Goal: Task Accomplishment & Management: Complete application form

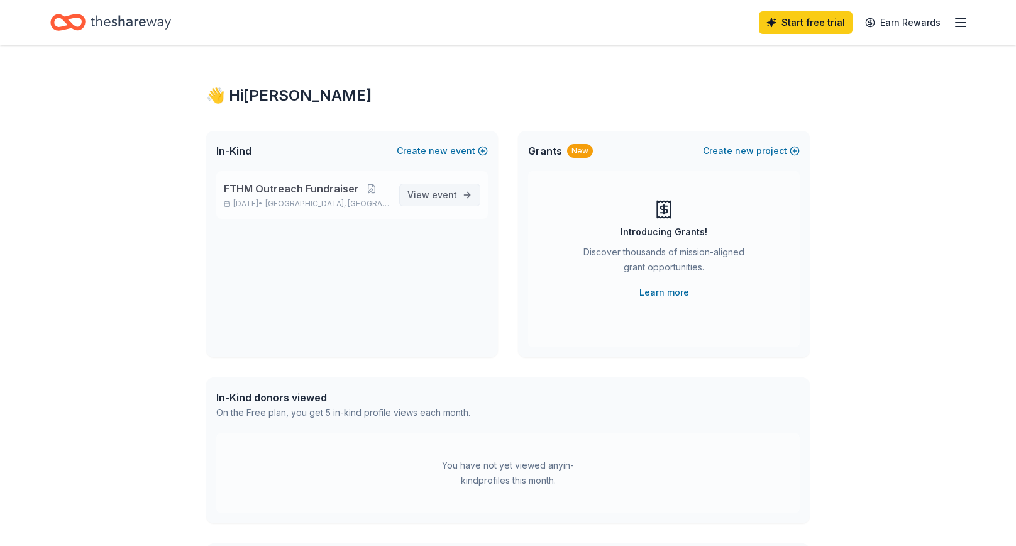
click at [443, 193] on span "event" at bounding box center [444, 194] width 25 height 11
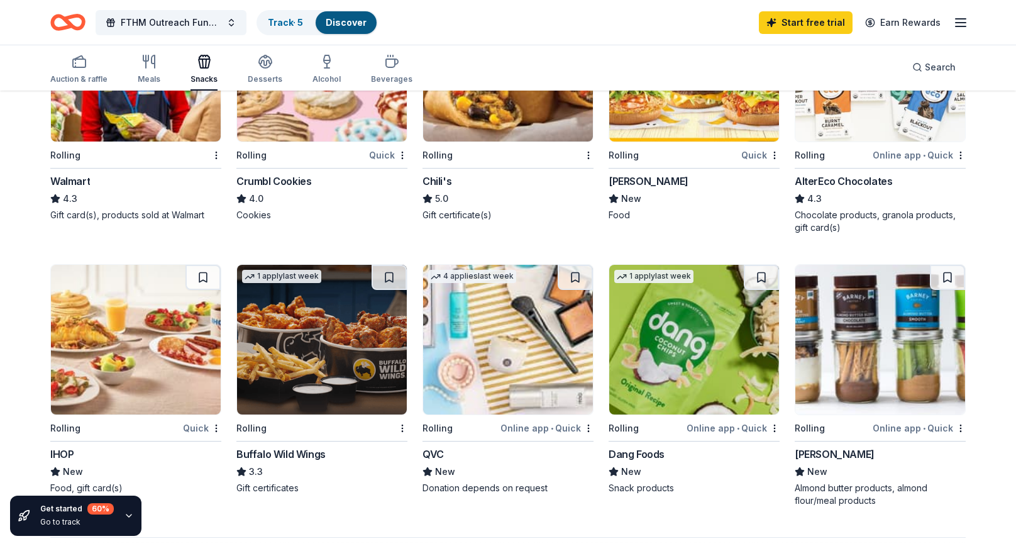
scroll to position [754, 0]
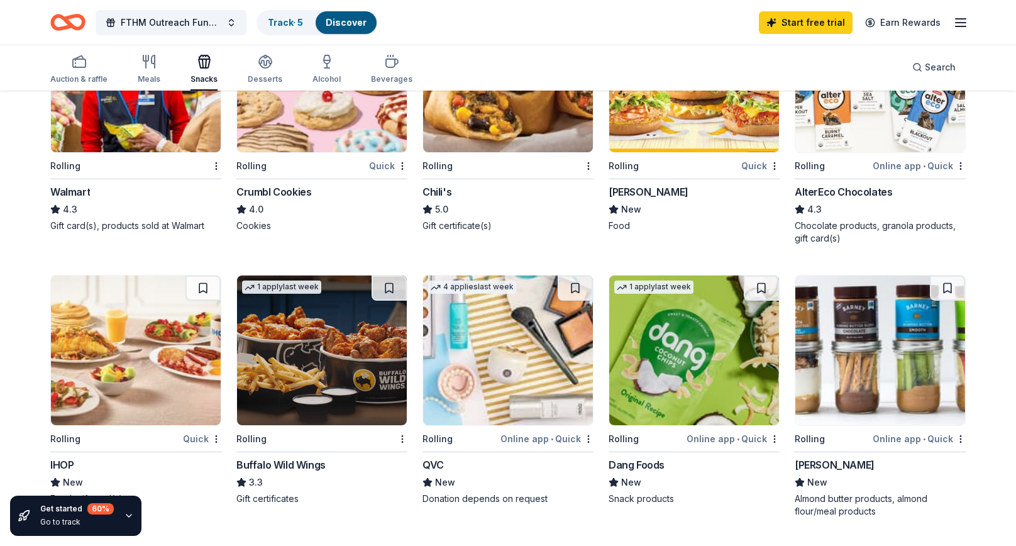
click at [644, 191] on div "[PERSON_NAME]" at bounding box center [649, 191] width 80 height 15
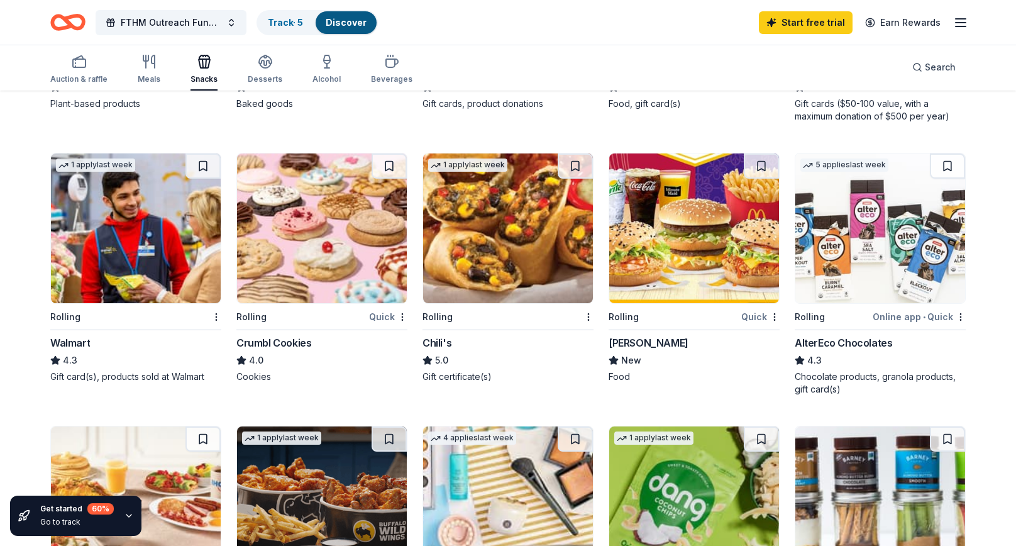
scroll to position [590, 0]
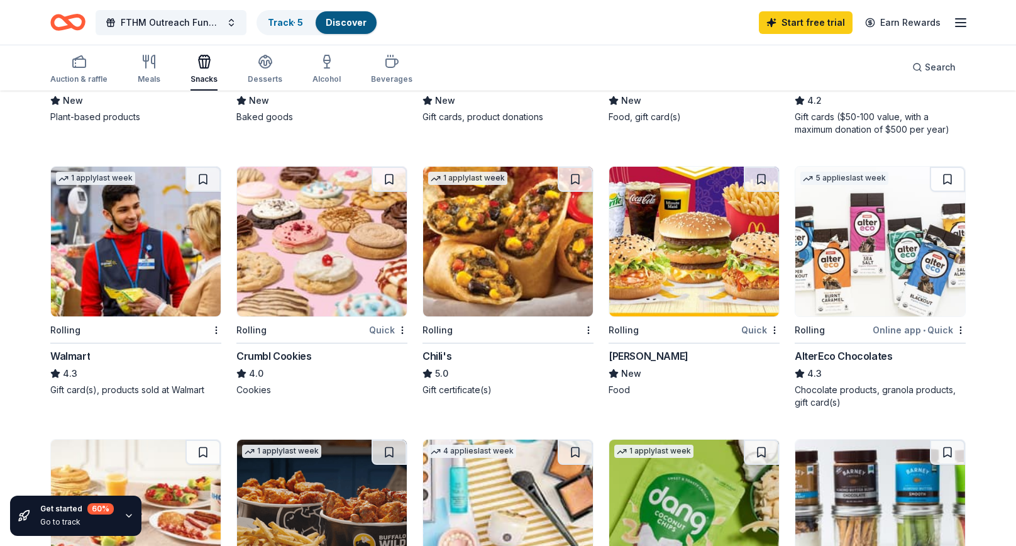
click at [70, 350] on div "Walmart" at bounding box center [70, 355] width 40 height 15
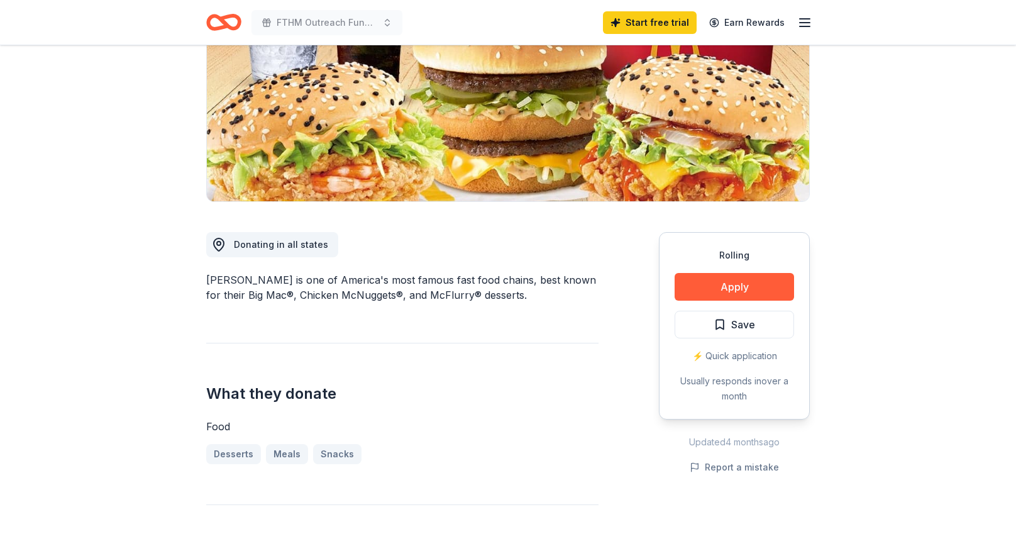
scroll to position [176, 0]
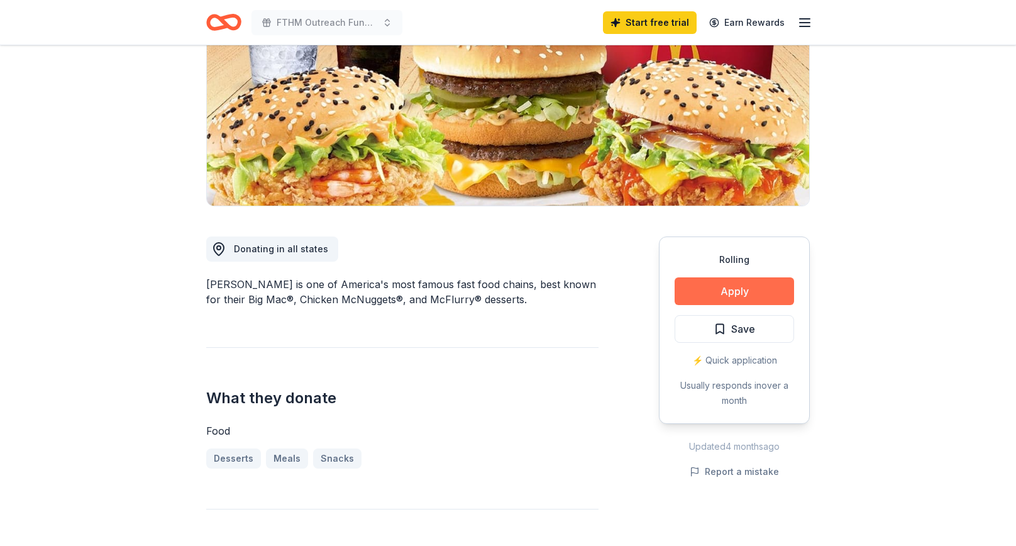
click at [736, 291] on button "Apply" at bounding box center [734, 291] width 119 height 28
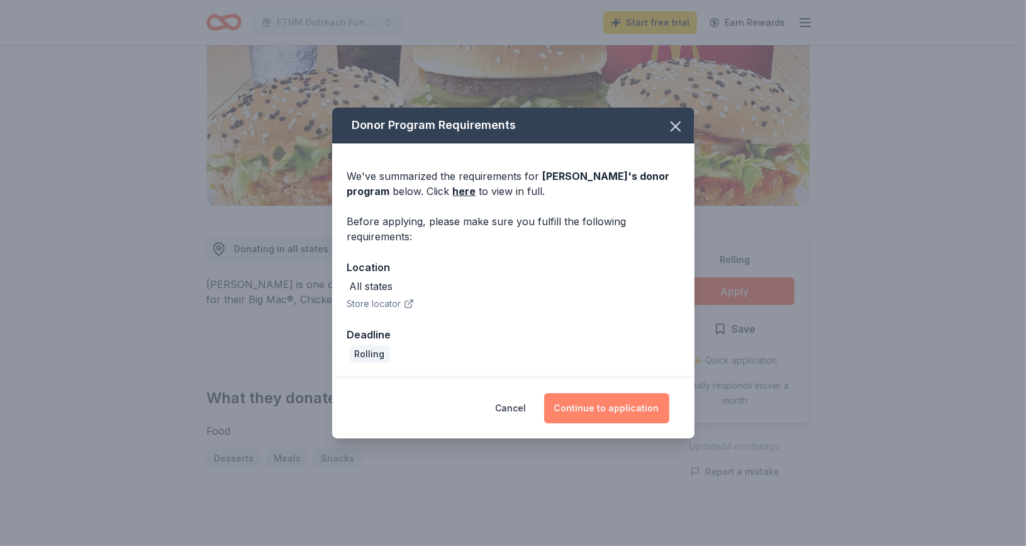
click at [584, 404] on button "Continue to application" at bounding box center [606, 408] width 125 height 30
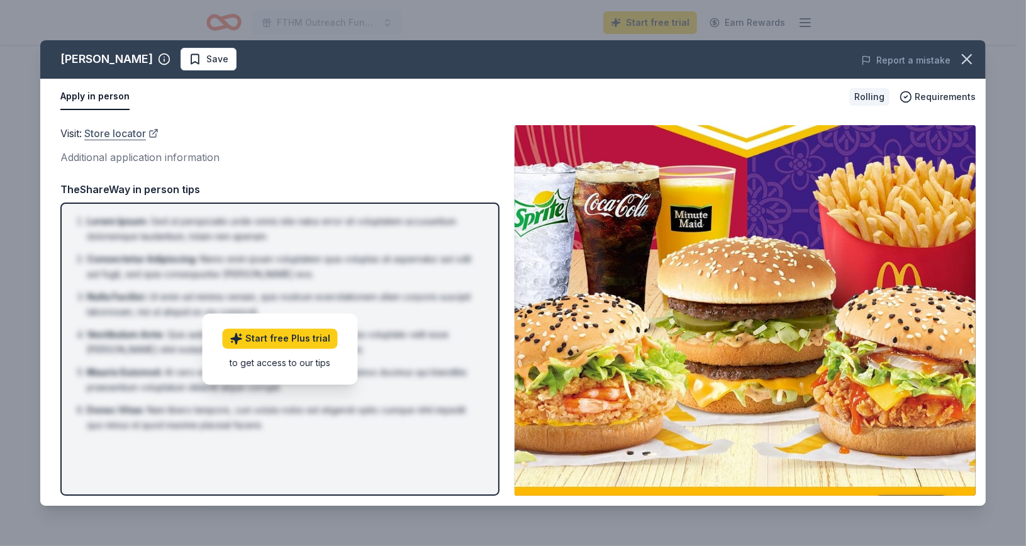
click at [113, 128] on link "Store locator" at bounding box center [121, 133] width 74 height 16
click at [974, 53] on icon "button" at bounding box center [967, 59] width 18 height 18
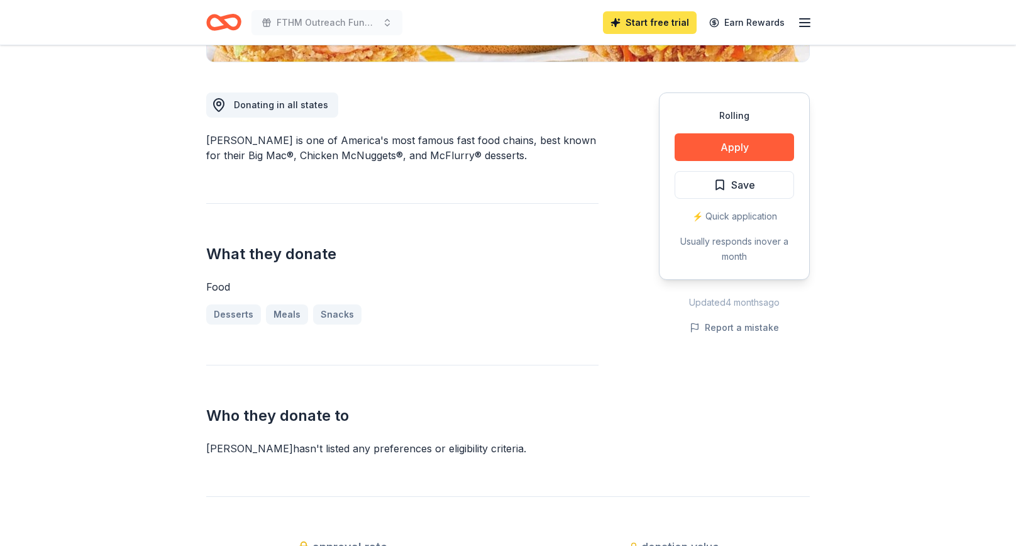
scroll to position [319, 0]
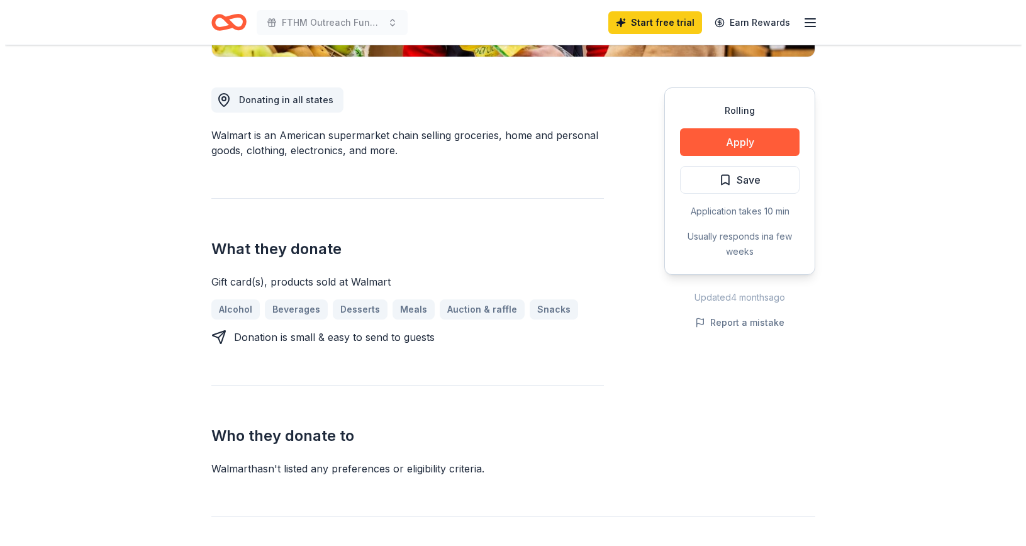
scroll to position [328, 0]
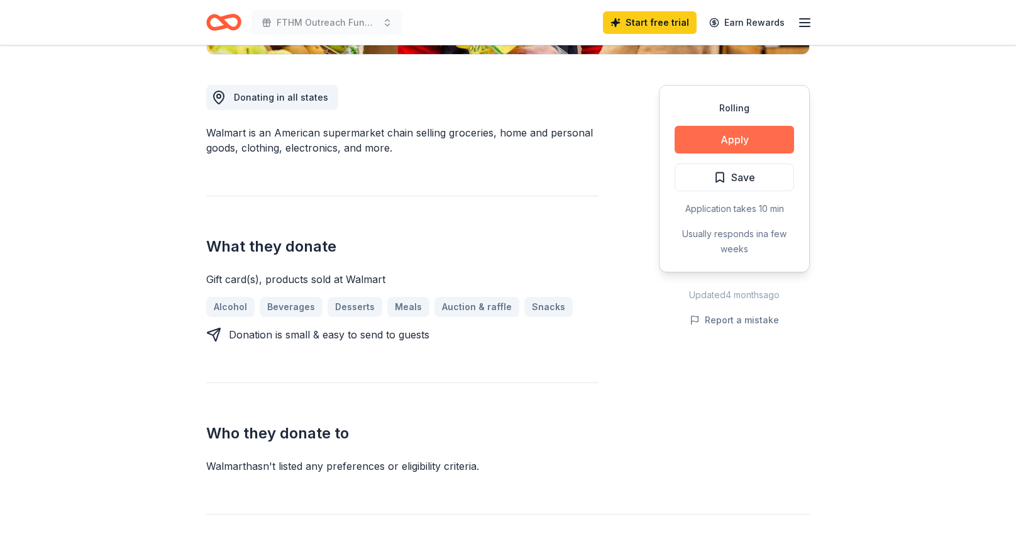
click at [707, 133] on button "Apply" at bounding box center [734, 140] width 119 height 28
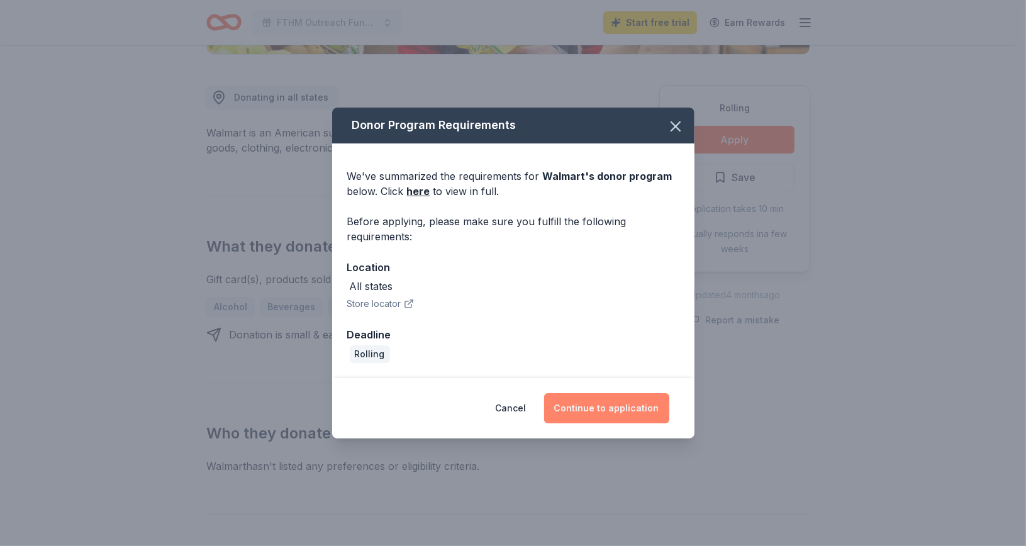
click at [597, 399] on button "Continue to application" at bounding box center [606, 408] width 125 height 30
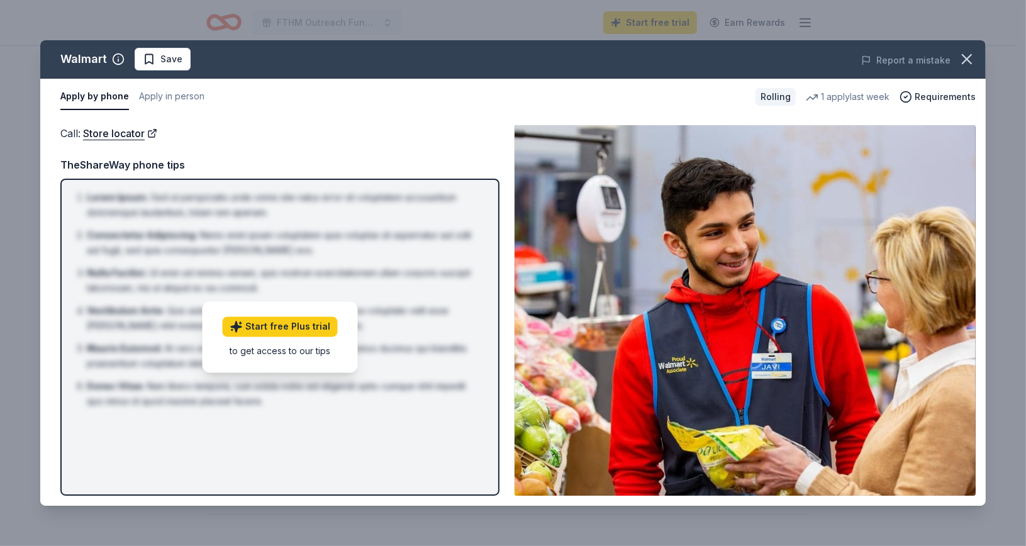
click at [264, 390] on li "Donec Vitae : Nam libero tempore, cum soluta nobis est eligendi optio cumque ni…" at bounding box center [284, 394] width 394 height 30
click at [779, 86] on div "Apply by phone Apply in person Rolling 1 apply last week Requirements" at bounding box center [512, 97] width 945 height 36
click at [177, 94] on button "Apply in person" at bounding box center [171, 97] width 65 height 26
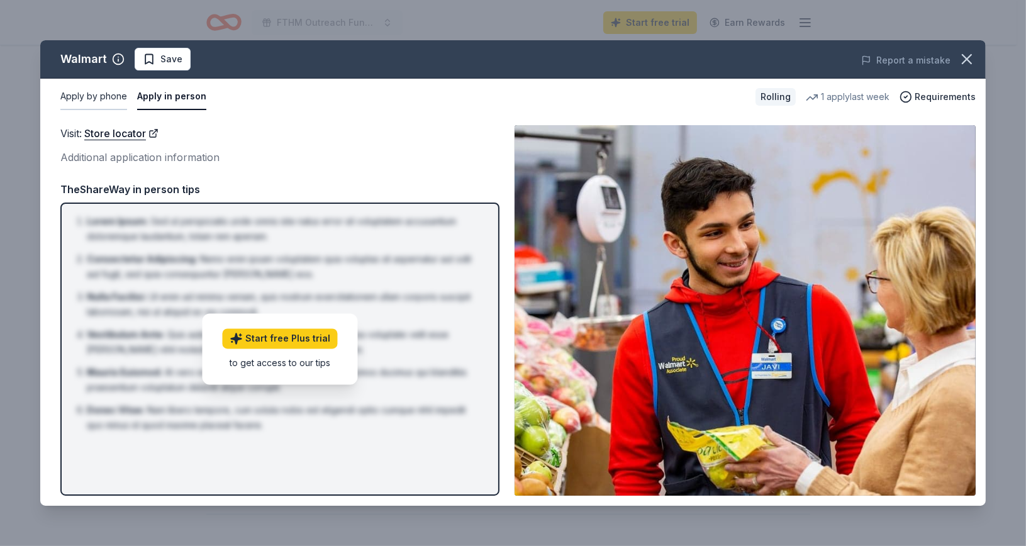
click at [101, 97] on button "Apply by phone" at bounding box center [93, 97] width 67 height 26
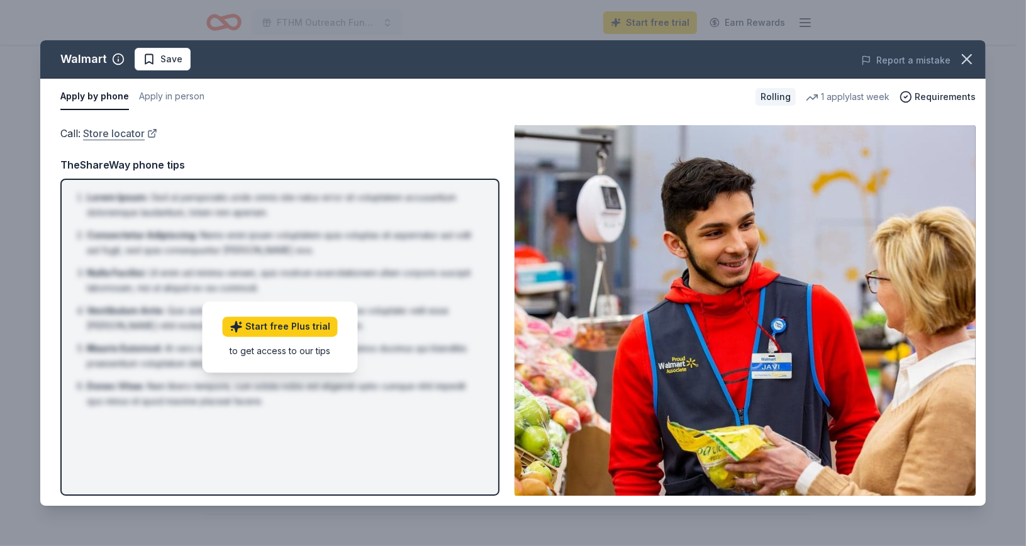
click at [114, 131] on link "Store locator" at bounding box center [120, 133] width 74 height 16
